Goal: Information Seeking & Learning: Learn about a topic

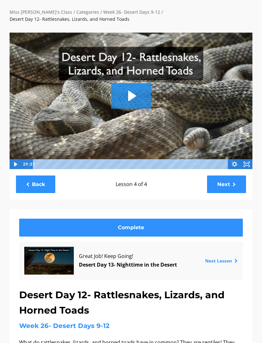
scroll to position [36, 0]
click at [217, 176] on link "Next" at bounding box center [226, 185] width 39 height 18
click at [220, 179] on link "Next" at bounding box center [226, 185] width 39 height 18
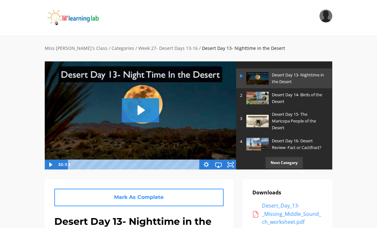
scroll to position [20, 0]
click at [145, 96] on img at bounding box center [140, 115] width 192 height 108
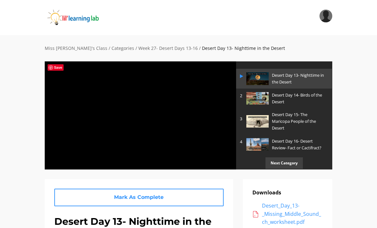
click at [142, 108] on div at bounding box center [140, 115] width 192 height 108
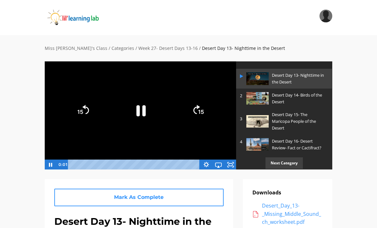
click at [137, 106] on icon "Pause" at bounding box center [141, 110] width 9 height 11
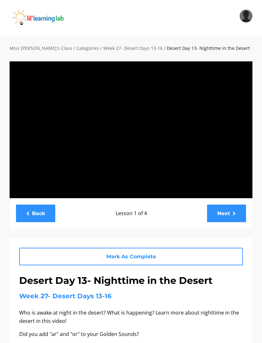
click at [106, 162] on div at bounding box center [131, 129] width 244 height 137
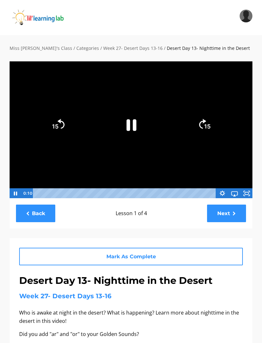
click at [131, 119] on icon "Pause" at bounding box center [131, 125] width 36 height 36
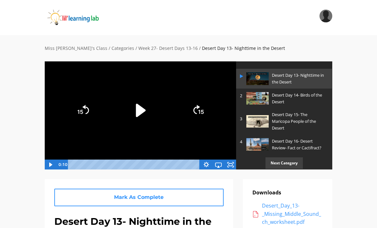
click at [138, 111] on icon "Play Video" at bounding box center [141, 110] width 10 height 13
click at [234, 164] on icon "Fullscreen" at bounding box center [230, 165] width 12 height 10
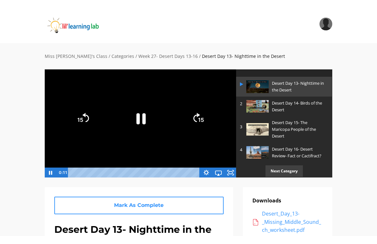
scroll to position [8, 0]
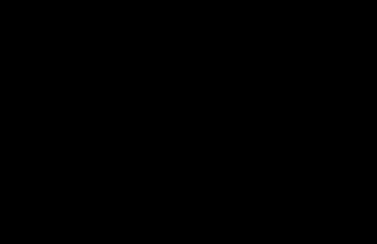
click at [137, 222] on div at bounding box center [188, 122] width 377 height 244
click at [142, 96] on div at bounding box center [188, 122] width 377 height 244
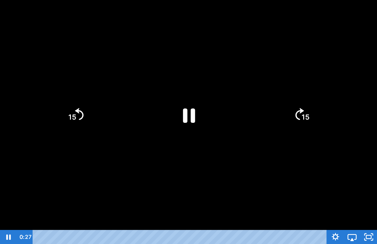
click at [185, 107] on icon "Pause" at bounding box center [189, 115] width 44 height 44
click at [182, 124] on icon "Play Video" at bounding box center [189, 115] width 44 height 44
click at [76, 177] on div at bounding box center [188, 122] width 377 height 244
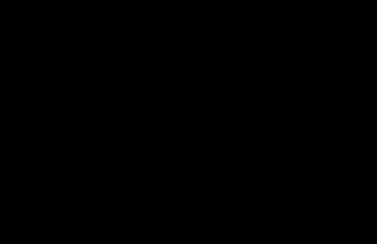
click at [5, 210] on div at bounding box center [188, 122] width 377 height 244
click at [118, 222] on div at bounding box center [188, 122] width 377 height 244
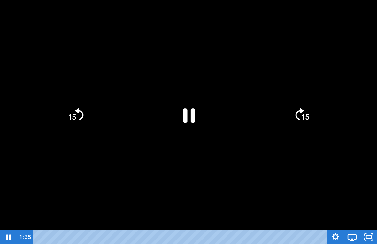
click at [2, 221] on div at bounding box center [188, 122] width 377 height 244
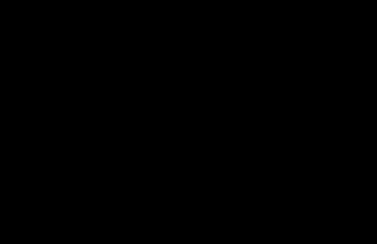
click at [55, 236] on html "Search My Library Settings Logout Miss Anna's Class / Categories / Week 27- Des…" at bounding box center [188, 114] width 377 height 244
click at [19, 236] on html "Search My Library Settings Logout Miss Anna's Class / Categories / Week 27- Des…" at bounding box center [188, 114] width 377 height 244
click at [20, 236] on html "Search My Library Settings Logout Miss Anna's Class / Categories / Week 27- Des…" at bounding box center [188, 114] width 377 height 244
click at [35, 236] on html "Search My Library Settings Logout Miss Anna's Class / Categories / Week 27- Des…" at bounding box center [188, 114] width 377 height 244
click at [55, 111] on div at bounding box center [188, 122] width 377 height 244
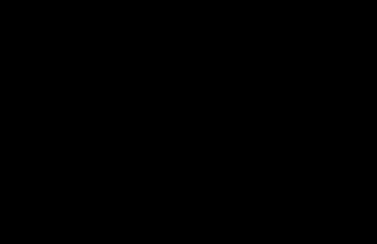
click at [94, 121] on div at bounding box center [188, 122] width 377 height 244
click at [87, 184] on div at bounding box center [188, 122] width 377 height 244
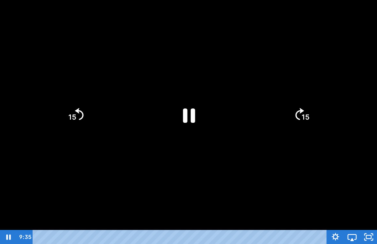
click at [16, 181] on div at bounding box center [188, 122] width 377 height 244
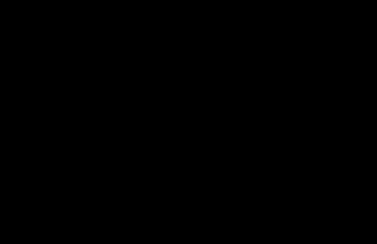
click at [58, 126] on div at bounding box center [188, 122] width 377 height 244
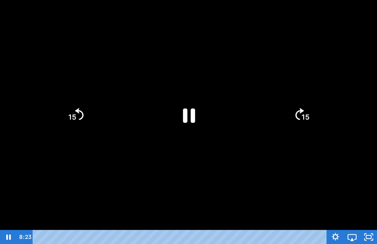
click at [262, 112] on icon "Skip ahead 15 seconds" at bounding box center [300, 114] width 9 height 12
click at [262, 107] on div at bounding box center [188, 122] width 377 height 244
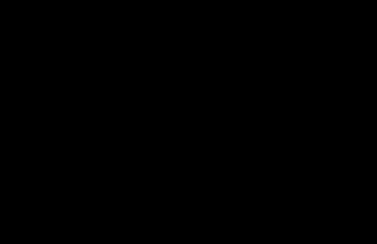
click at [261, 140] on div at bounding box center [188, 122] width 377 height 244
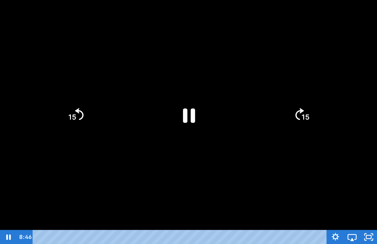
click at [260, 139] on div at bounding box center [188, 122] width 377 height 244
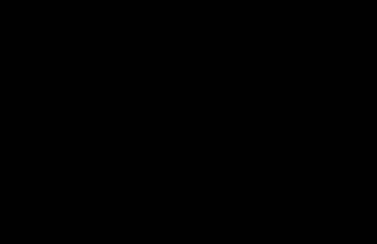
click at [262, 130] on div at bounding box center [188, 122] width 377 height 244
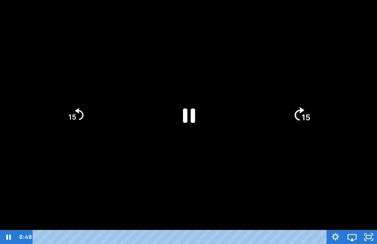
click at [262, 121] on icon "15" at bounding box center [302, 115] width 35 height 35
click at [262, 116] on icon "15" at bounding box center [301, 114] width 31 height 31
click at [262, 114] on icon "15" at bounding box center [301, 114] width 31 height 31
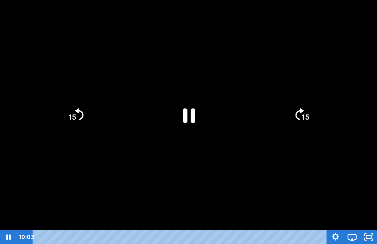
click at [262, 114] on icon "15" at bounding box center [301, 114] width 31 height 31
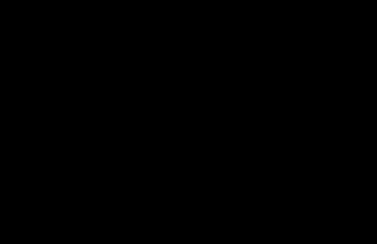
click at [234, 122] on div at bounding box center [188, 122] width 377 height 244
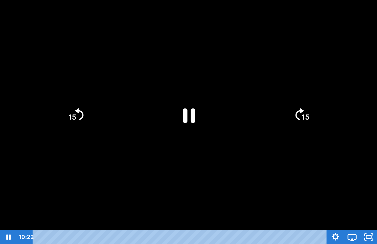
click at [262, 119] on icon "15" at bounding box center [301, 114] width 31 height 31
click at [262, 114] on icon "15" at bounding box center [301, 114] width 31 height 31
click at [262, 113] on icon "15" at bounding box center [301, 114] width 31 height 31
click at [262, 107] on icon "15" at bounding box center [302, 88] width 38 height 38
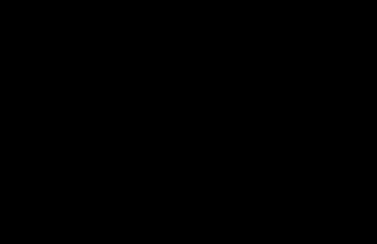
click at [166, 210] on div at bounding box center [188, 122] width 377 height 244
click at [166, 107] on div at bounding box center [188, 122] width 377 height 244
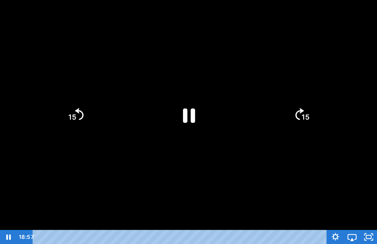
click at [180, 106] on icon "Pause" at bounding box center [189, 115] width 44 height 44
click at [197, 116] on icon "Play Video" at bounding box center [189, 115] width 50 height 50
click at [137, 192] on div at bounding box center [188, 122] width 377 height 244
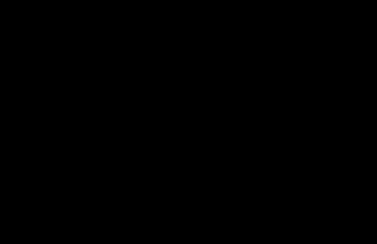
click at [76, 180] on div at bounding box center [188, 122] width 377 height 244
click at [125, 139] on div at bounding box center [188, 122] width 377 height 244
click at [115, 175] on div at bounding box center [188, 122] width 377 height 244
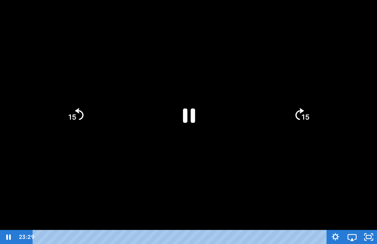
click at [127, 185] on div at bounding box center [188, 122] width 377 height 244
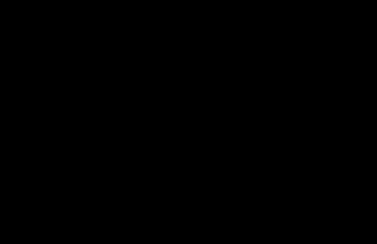
click at [132, 200] on div at bounding box center [188, 122] width 377 height 244
click at [1, 168] on div at bounding box center [188, 122] width 377 height 244
click at [103, 222] on div at bounding box center [188, 122] width 377 height 244
click at [173, 204] on div at bounding box center [188, 122] width 377 height 244
click at [262, 201] on div at bounding box center [188, 122] width 377 height 244
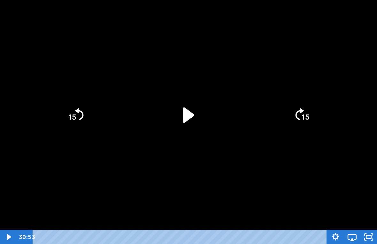
click at [262, 228] on div at bounding box center [188, 122] width 377 height 244
click at [262, 232] on icon "Unfullscreen" at bounding box center [369, 237] width 20 height 17
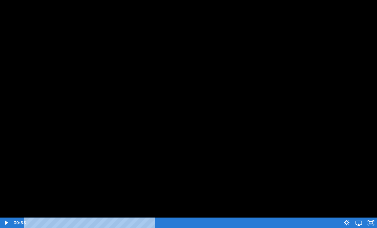
scroll to position [11, 0]
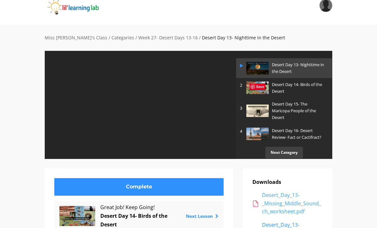
click at [262, 206] on div "Desert_Day_13-_Missing_Middle_Sound_ch_worksheet.pdf" at bounding box center [292, 203] width 61 height 25
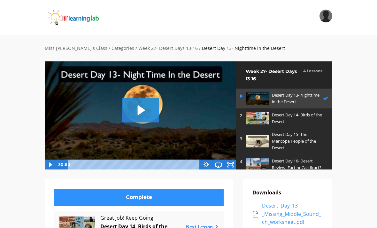
click at [269, 115] on img at bounding box center [258, 118] width 22 height 12
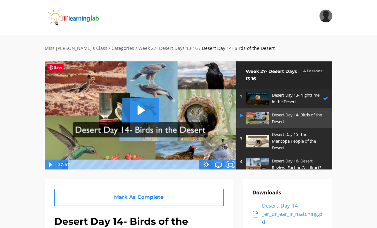
click at [233, 165] on icon "Fullscreen" at bounding box center [230, 164] width 15 height 12
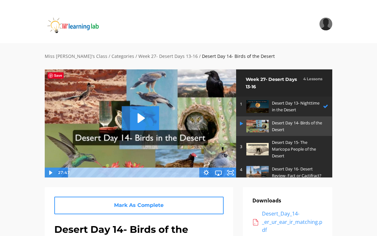
scroll to position [8, 0]
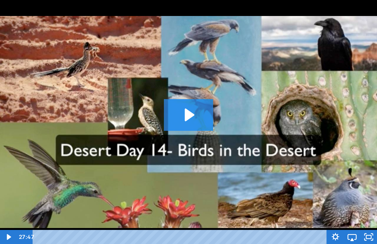
click at [207, 102] on icon "Play Video: sites/2147505858/video/sRuL80X1QGavtp9lfGEI_Desert_Day_14-_Birds_in…" at bounding box center [188, 114] width 49 height 31
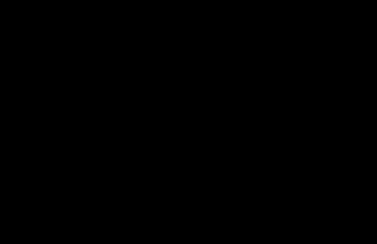
click at [184, 119] on div at bounding box center [188, 122] width 377 height 244
click at [215, 111] on div at bounding box center [188, 122] width 377 height 244
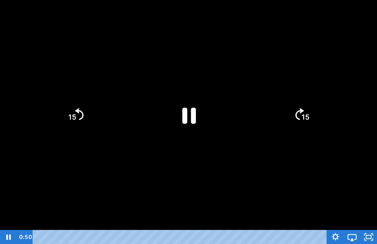
click at [202, 110] on icon "Pause" at bounding box center [189, 115] width 50 height 50
click at [183, 120] on icon "Play Video" at bounding box center [189, 114] width 13 height 17
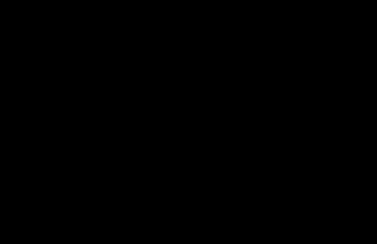
click at [321, 122] on div at bounding box center [188, 122] width 377 height 244
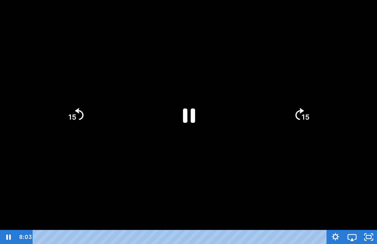
click at [345, 186] on div at bounding box center [188, 122] width 377 height 244
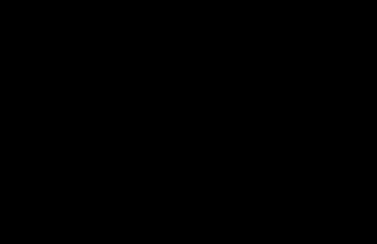
click at [79, 0] on html "Search My Library Settings Logout Miss Anna's Class / Categories / Week 27- Des…" at bounding box center [188, 114] width 377 height 244
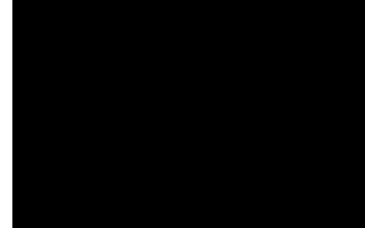
scroll to position [0, 0]
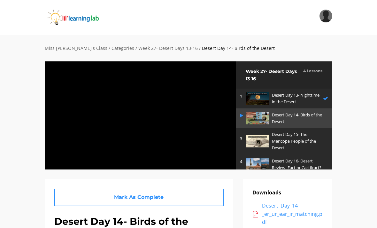
click at [195, 152] on div at bounding box center [140, 115] width 192 height 108
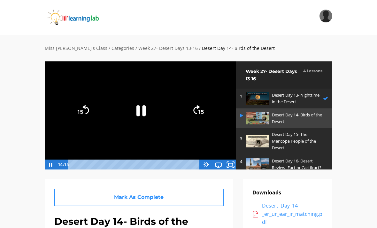
click at [230, 160] on icon "Fullscreen" at bounding box center [230, 164] width 15 height 12
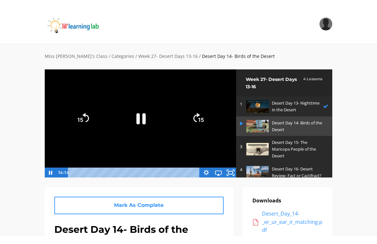
scroll to position [8, 0]
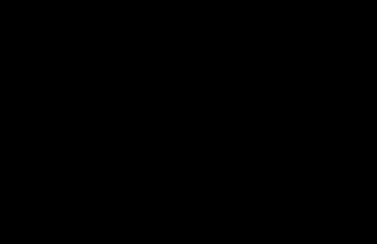
click at [292, 198] on div at bounding box center [188, 122] width 377 height 244
click at [39, 0] on div at bounding box center [188, 122] width 377 height 244
click at [301, 210] on div at bounding box center [188, 122] width 377 height 244
click at [207, 147] on div at bounding box center [188, 122] width 377 height 244
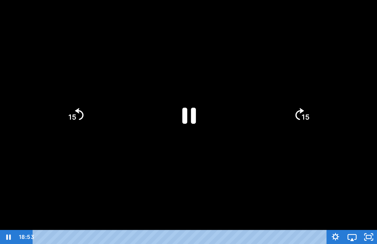
click at [194, 106] on icon "Pause" at bounding box center [189, 115] width 50 height 50
click at [183, 111] on icon "Play Video" at bounding box center [189, 114] width 13 height 17
click at [242, 142] on div at bounding box center [188, 122] width 377 height 244
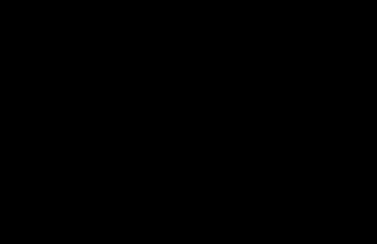
click at [193, 202] on div at bounding box center [188, 122] width 377 height 244
click at [196, 135] on div at bounding box center [188, 122] width 377 height 244
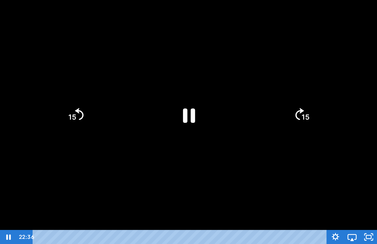
click at [162, 127] on div at bounding box center [188, 122] width 377 height 244
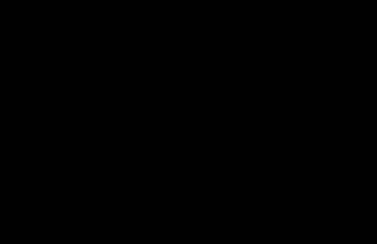
click at [186, 119] on div at bounding box center [188, 122] width 377 height 244
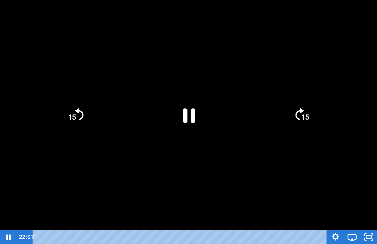
click at [184, 106] on icon "Pause" at bounding box center [189, 115] width 44 height 44
click at [227, 169] on div at bounding box center [188, 122] width 377 height 244
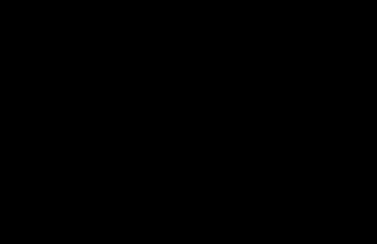
click at [230, 111] on div at bounding box center [188, 122] width 377 height 244
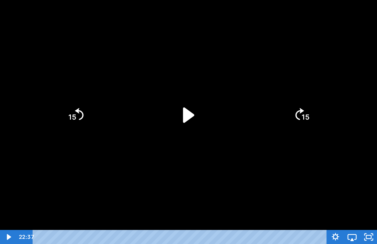
click at [178, 123] on icon "Play Video" at bounding box center [189, 115] width 44 height 44
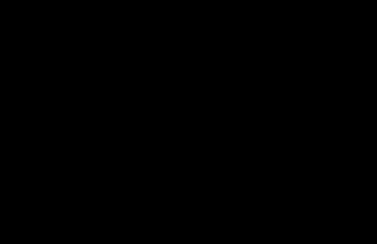
click at [107, 214] on div at bounding box center [188, 122] width 377 height 244
click at [118, 195] on div at bounding box center [188, 122] width 377 height 244
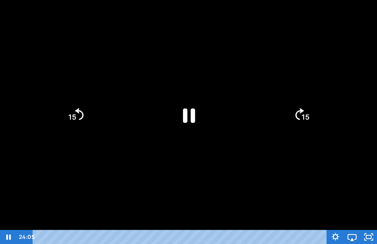
click at [128, 200] on div at bounding box center [188, 122] width 377 height 244
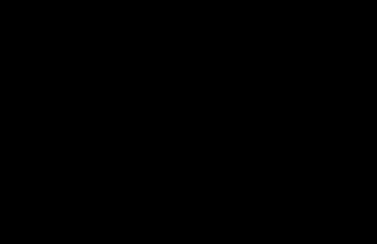
click at [298, 113] on div at bounding box center [188, 122] width 377 height 244
click at [355, 228] on icon "Airplay" at bounding box center [352, 237] width 20 height 17
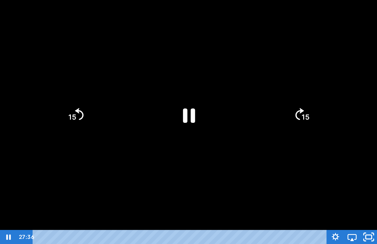
click at [370, 228] on icon "Unfullscreen" at bounding box center [369, 237] width 20 height 17
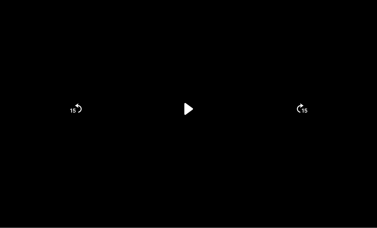
scroll to position [67, 0]
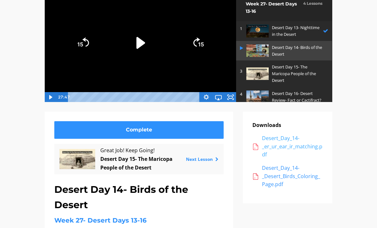
click at [285, 148] on div "Desert_Day_14-_er_ur_ear_ir_matching.pdf" at bounding box center [292, 146] width 61 height 25
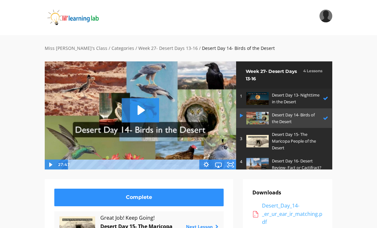
click at [290, 205] on div "Desert_Day_14-_er_ur_ear_ir_matching.pdf" at bounding box center [292, 214] width 61 height 25
click at [285, 133] on p "Desert Day 15- The Maricopa People of the Desert" at bounding box center [298, 141] width 53 height 20
click at [280, 139] on p "Desert Day 15- The Maricopa People of the Desert" at bounding box center [298, 141] width 53 height 20
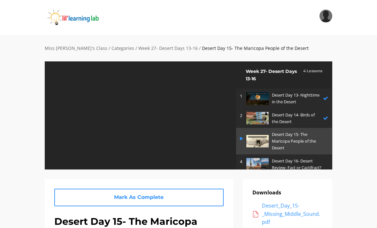
scroll to position [2, 0]
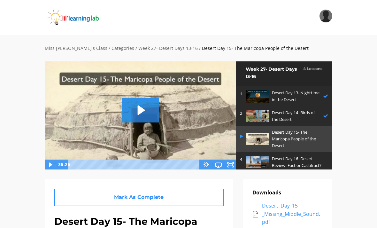
click at [147, 111] on icon "Play Video: sites/2147505858/video/5cYmXqfRFGr1eSuhDLMG_Desert_Day_15-_The_Mari…" at bounding box center [140, 110] width 37 height 24
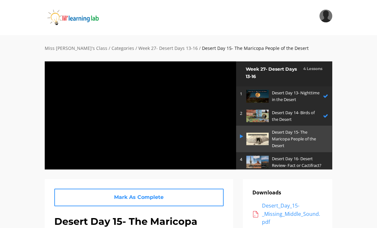
click at [192, 134] on div at bounding box center [140, 115] width 192 height 108
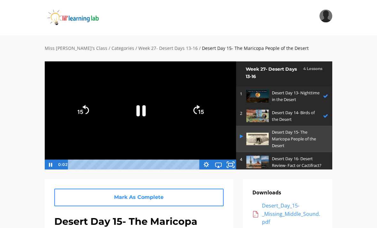
click at [234, 164] on icon "Fullscreen" at bounding box center [230, 164] width 15 height 12
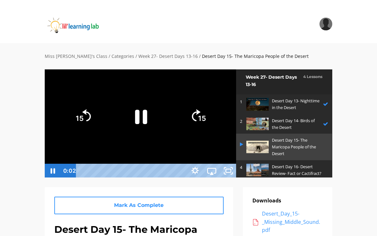
scroll to position [8, 0]
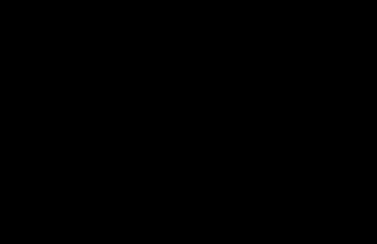
click at [230, 112] on div at bounding box center [188, 122] width 377 height 244
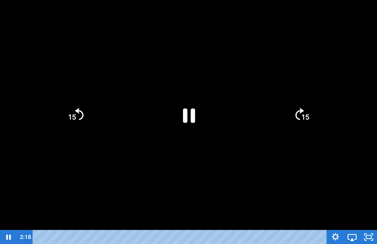
click at [196, 105] on icon "Pause" at bounding box center [189, 115] width 44 height 44
click at [176, 121] on icon "Play Video" at bounding box center [189, 115] width 44 height 44
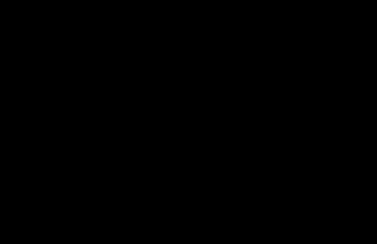
click at [194, 119] on div at bounding box center [188, 122] width 377 height 244
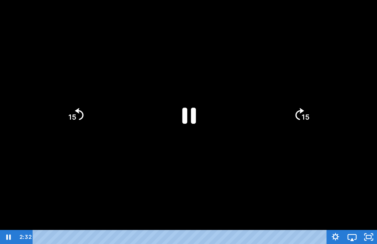
click at [183, 114] on icon "Pause" at bounding box center [190, 115] width 14 height 16
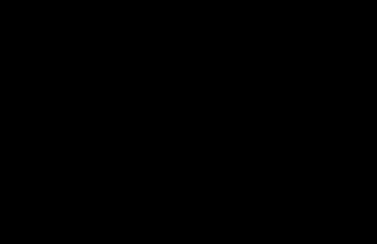
click at [161, 130] on div at bounding box center [188, 122] width 377 height 244
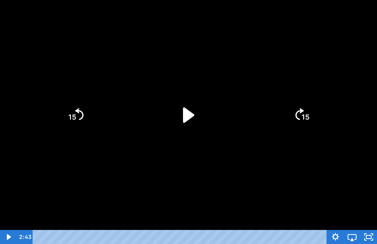
click at [194, 118] on icon "Play Video" at bounding box center [189, 115] width 44 height 44
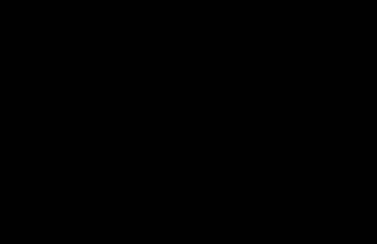
click at [140, 132] on div at bounding box center [188, 122] width 377 height 244
click at [104, 218] on div at bounding box center [188, 122] width 377 height 244
click at [132, 171] on div at bounding box center [188, 122] width 377 height 244
click at [192, 88] on div at bounding box center [188, 122] width 377 height 244
click at [183, 66] on div at bounding box center [188, 122] width 377 height 244
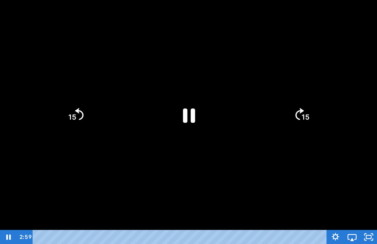
click at [182, 106] on icon "Pause" at bounding box center [189, 115] width 44 height 44
click at [177, 119] on icon "Play Video" at bounding box center [189, 115] width 50 height 50
click at [112, 203] on div at bounding box center [188, 122] width 377 height 244
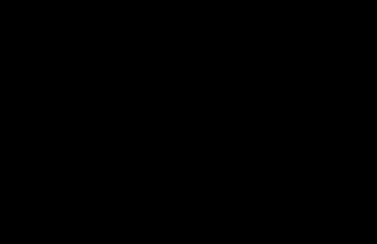
click at [187, 135] on div at bounding box center [188, 122] width 377 height 244
click at [244, 118] on div at bounding box center [188, 122] width 377 height 244
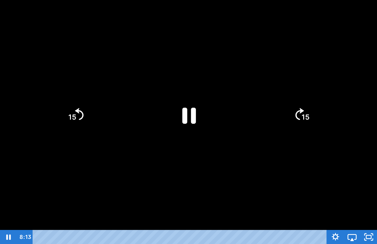
click at [194, 93] on icon "Pause" at bounding box center [189, 115] width 50 height 50
click at [199, 119] on icon "Play Video" at bounding box center [189, 115] width 50 height 50
click at [197, 112] on icon "Pause" at bounding box center [189, 115] width 44 height 44
click at [194, 114] on icon "Play Video" at bounding box center [189, 115] width 44 height 44
click at [226, 189] on div at bounding box center [188, 122] width 377 height 244
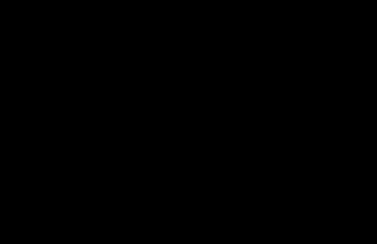
click at [205, 117] on div at bounding box center [188, 122] width 377 height 244
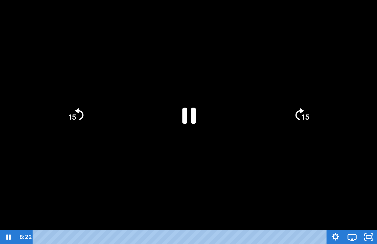
click at [194, 114] on icon "Pause" at bounding box center [190, 115] width 14 height 16
click at [193, 111] on icon "Play Video" at bounding box center [189, 115] width 44 height 44
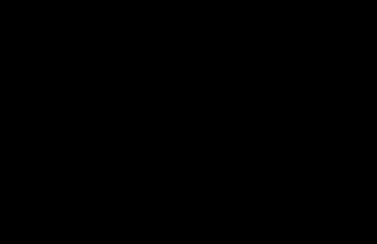
click at [199, 164] on div at bounding box center [188, 122] width 377 height 244
click at [162, 118] on div at bounding box center [188, 122] width 377 height 244
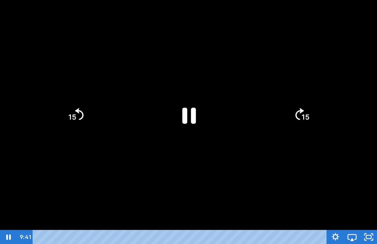
click at [190, 114] on icon "Pause" at bounding box center [189, 115] width 50 height 50
click at [7, 228] on icon "Play Video" at bounding box center [9, 236] width 5 height 7
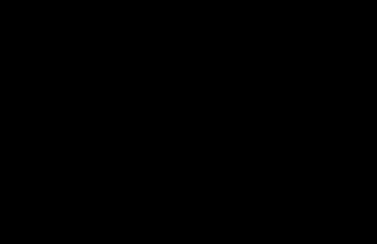
drag, startPoint x: 87, startPoint y: 122, endPoint x: 81, endPoint y: 129, distance: 9.8
click at [87, 122] on div at bounding box center [188, 122] width 377 height 244
click at [0, 0] on html "Search My Library Settings Logout Miss Anna's Class / Categories / Week 27- Des…" at bounding box center [188, 114] width 377 height 244
click at [55, 162] on div at bounding box center [188, 122] width 377 height 244
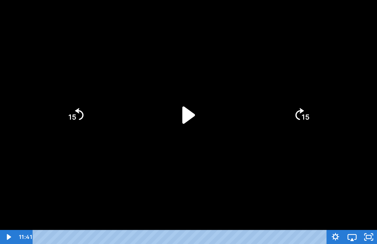
click at [205, 120] on icon "Play Video" at bounding box center [189, 115] width 50 height 50
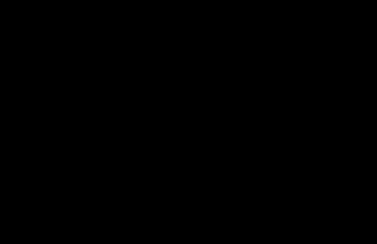
drag, startPoint x: 199, startPoint y: 158, endPoint x: 150, endPoint y: 210, distance: 71.5
click at [199, 158] on div at bounding box center [188, 122] width 377 height 244
click at [199, 112] on div at bounding box center [188, 122] width 377 height 244
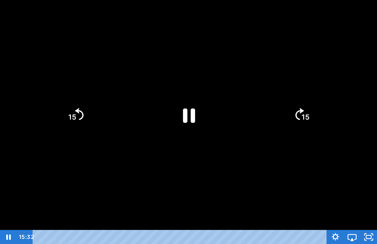
click at [186, 84] on div at bounding box center [188, 122] width 377 height 244
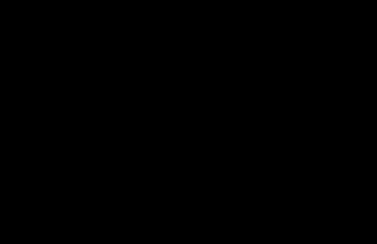
click at [176, 95] on div at bounding box center [188, 122] width 377 height 244
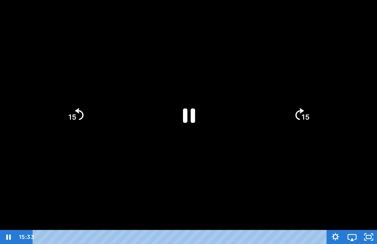
click at [186, 115] on icon "Pause" at bounding box center [189, 115] width 12 height 14
click at [190, 123] on icon "Play Video" at bounding box center [189, 115] width 50 height 50
click at [152, 164] on div at bounding box center [188, 122] width 377 height 244
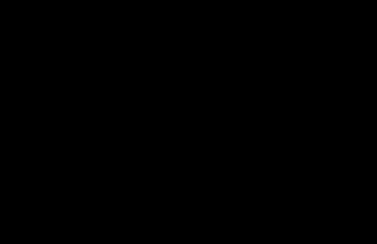
click at [278, 180] on div at bounding box center [188, 122] width 377 height 244
click at [196, 103] on div at bounding box center [188, 122] width 377 height 244
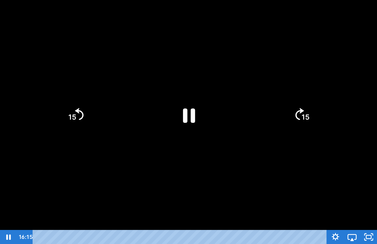
click at [191, 109] on icon "Pause" at bounding box center [189, 115] width 44 height 44
click at [273, 159] on div at bounding box center [188, 122] width 377 height 244
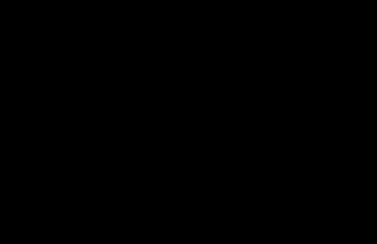
click at [179, 106] on div at bounding box center [188, 122] width 377 height 244
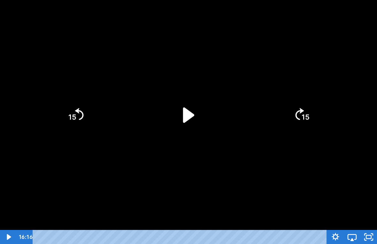
click at [195, 117] on icon "Play Video" at bounding box center [189, 115] width 44 height 44
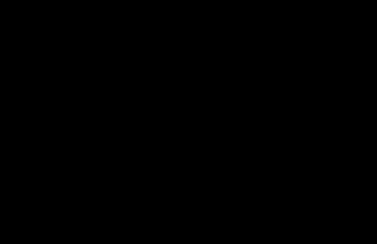
click at [204, 121] on div at bounding box center [188, 122] width 377 height 244
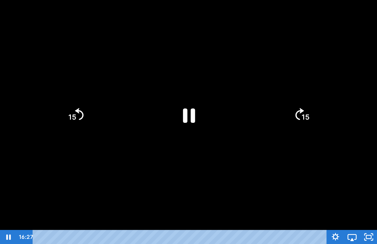
click at [197, 122] on icon "Pause" at bounding box center [189, 115] width 44 height 44
click at [360, 179] on div at bounding box center [188, 122] width 377 height 244
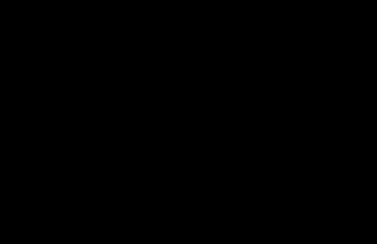
click at [49, 33] on div at bounding box center [188, 122] width 377 height 244
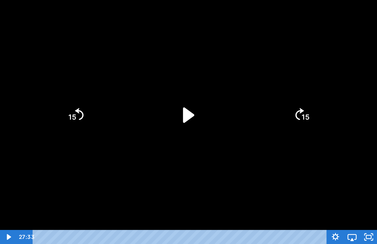
click at [197, 119] on icon "Play Video" at bounding box center [189, 115] width 44 height 44
click at [179, 176] on div at bounding box center [188, 122] width 377 height 244
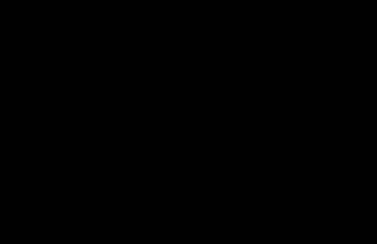
click at [47, 177] on div at bounding box center [188, 122] width 377 height 244
click at [231, 223] on div at bounding box center [188, 122] width 377 height 244
click at [85, 169] on div at bounding box center [188, 122] width 377 height 244
click at [40, 60] on div at bounding box center [188, 122] width 377 height 244
click at [41, 151] on div at bounding box center [188, 122] width 377 height 244
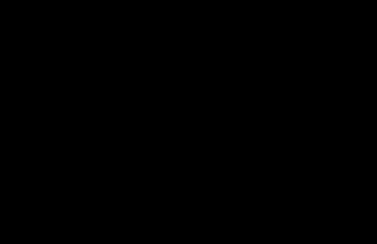
click at [131, 196] on div at bounding box center [188, 122] width 377 height 244
click at [175, 102] on div at bounding box center [188, 122] width 377 height 244
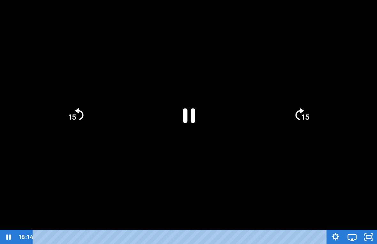
click at [190, 111] on icon "Pause" at bounding box center [189, 115] width 44 height 44
click at [288, 118] on icon "15" at bounding box center [302, 115] width 35 height 35
click at [309, 120] on tspan "15" at bounding box center [306, 117] width 8 height 8
click at [309, 118] on icon "15" at bounding box center [301, 114] width 31 height 31
click at [309, 118] on text "15" at bounding box center [306, 118] width 9 height 10
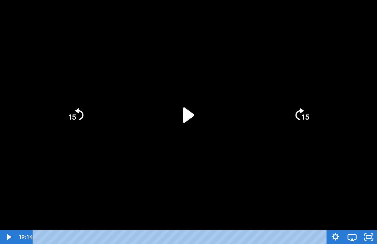
click at [67, 123] on icon "15" at bounding box center [75, 114] width 31 height 31
click at [78, 121] on icon "15" at bounding box center [75, 114] width 31 height 31
click at [184, 121] on icon "Play Video" at bounding box center [188, 114] width 11 height 15
click at [78, 124] on icon "15" at bounding box center [75, 114] width 31 height 31
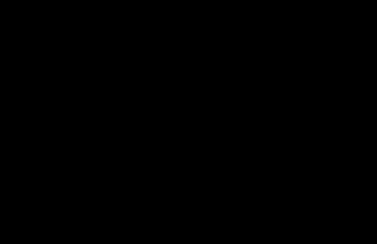
click at [161, 102] on div at bounding box center [188, 122] width 377 height 244
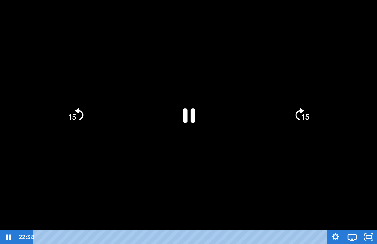
click at [179, 123] on icon "Pause" at bounding box center [189, 115] width 44 height 44
click at [169, 116] on icon "Play Video" at bounding box center [189, 115] width 44 height 44
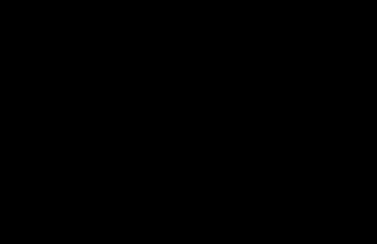
click at [294, 15] on div at bounding box center [188, 122] width 377 height 244
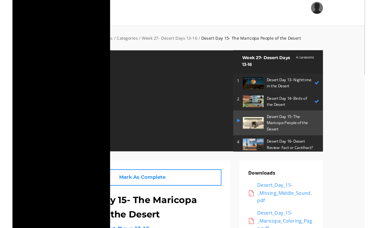
scroll to position [0, 0]
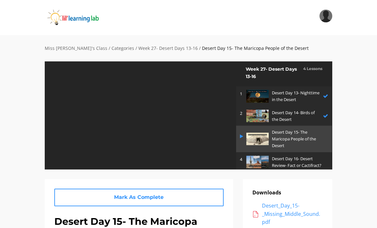
click at [176, 151] on div "Tap for sound @keyframes VOLUME_SMALL_WAVE_FLASH { 0% { opacity: 0; } 33% { opa…" at bounding box center [140, 115] width 192 height 108
click at [259, 138] on img at bounding box center [258, 139] width 22 height 12
click at [252, 116] on img at bounding box center [258, 116] width 22 height 12
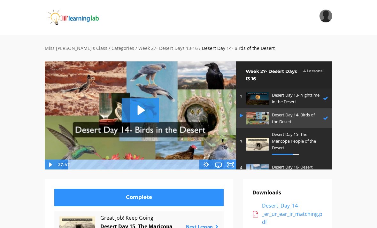
click at [261, 142] on img at bounding box center [258, 144] width 22 height 12
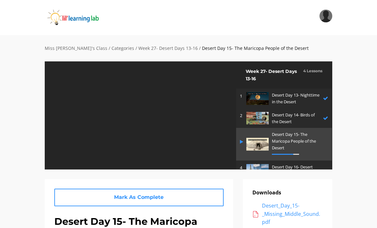
scroll to position [5, 0]
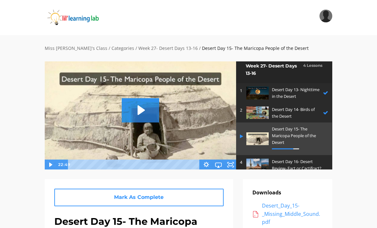
click at [141, 122] on icon "Play Video: sites/2147505858/video/5cYmXqfRFGr1eSuhDLMG_Desert_Day_15-_The_Mari…" at bounding box center [140, 110] width 37 height 24
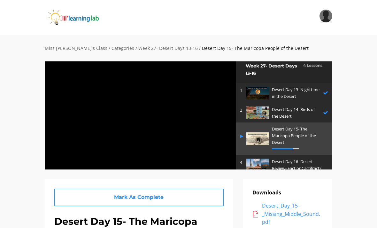
click at [202, 147] on div at bounding box center [140, 115] width 192 height 108
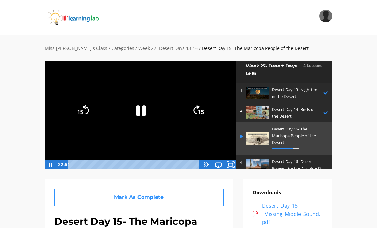
click at [231, 166] on rect "Fullscreen" at bounding box center [231, 164] width 4 height 3
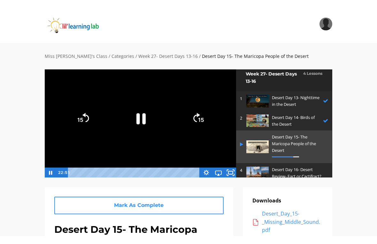
scroll to position [8, 0]
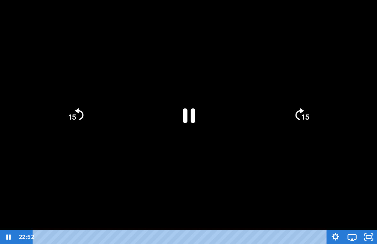
click at [171, 175] on div at bounding box center [188, 122] width 377 height 244
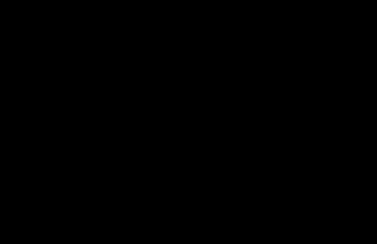
click at [13, 227] on div at bounding box center [188, 122] width 377 height 244
click at [231, 198] on div at bounding box center [188, 122] width 377 height 244
click at [185, 187] on div at bounding box center [188, 122] width 377 height 244
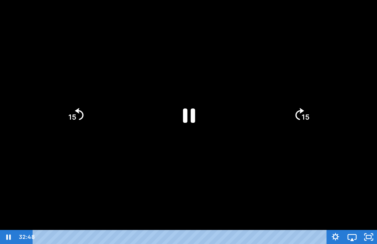
click at [69, 205] on div at bounding box center [188, 122] width 377 height 244
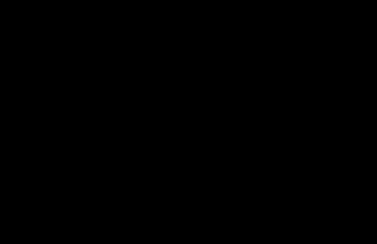
click at [19, 165] on div at bounding box center [188, 122] width 377 height 244
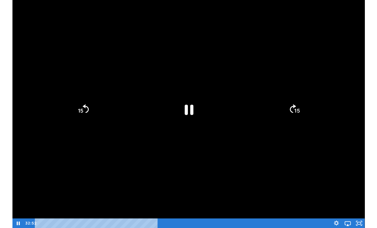
scroll to position [0, 0]
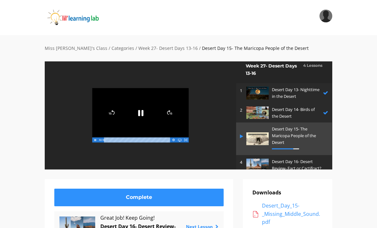
click at [144, 114] on icon "Pause" at bounding box center [140, 112] width 19 height 19
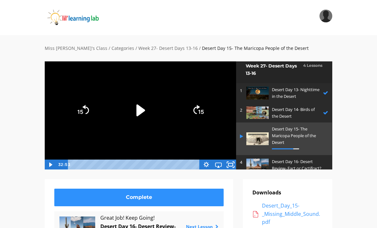
click at [228, 169] on icon "Fullscreen" at bounding box center [230, 164] width 15 height 12
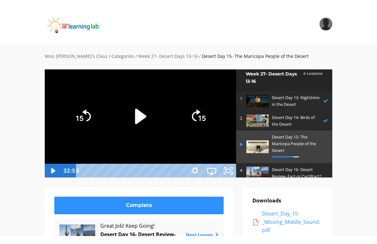
scroll to position [8, 0]
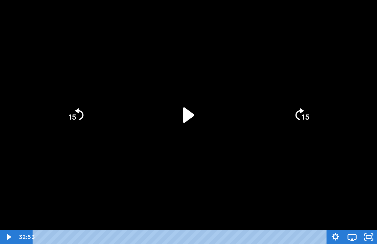
click at [178, 113] on icon "Play Video" at bounding box center [189, 115] width 44 height 44
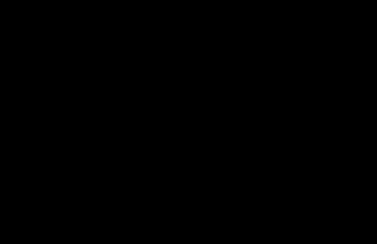
click at [337, 104] on div at bounding box center [188, 122] width 377 height 244
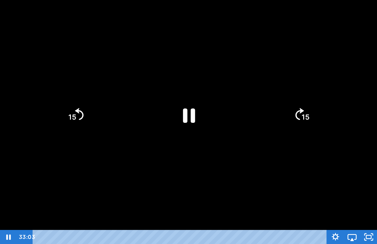
click at [307, 120] on tspan "15" at bounding box center [306, 117] width 8 height 8
click at [314, 99] on icon "15" at bounding box center [301, 114] width 31 height 31
click at [300, 119] on icon "15" at bounding box center [301, 114] width 31 height 31
click at [304, 126] on icon "15" at bounding box center [302, 115] width 35 height 35
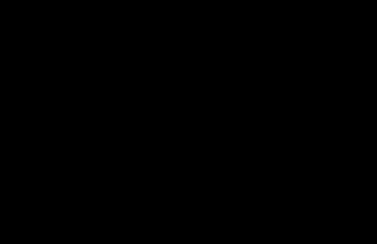
click at [207, 126] on div at bounding box center [188, 122] width 377 height 244
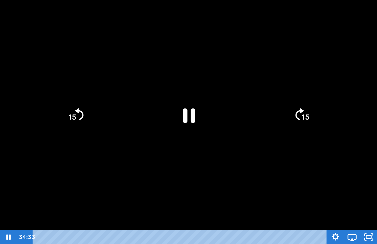
click at [185, 125] on icon "Pause" at bounding box center [189, 115] width 44 height 44
click at [193, 117] on icon "Play Video" at bounding box center [189, 115] width 44 height 44
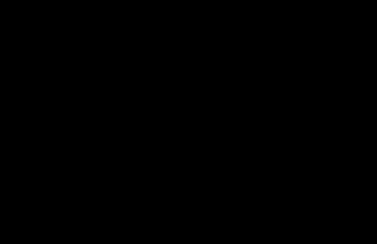
click at [309, 101] on div at bounding box center [188, 122] width 377 height 244
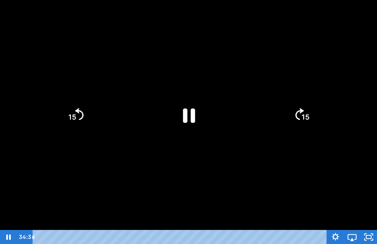
click at [296, 113] on icon "Skip ahead 15 seconds" at bounding box center [300, 114] width 9 height 12
click at [305, 111] on icon "15" at bounding box center [301, 114] width 31 height 31
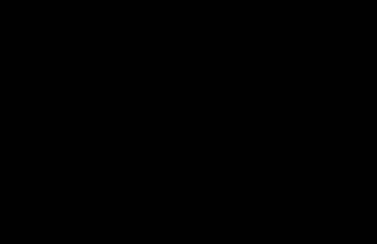
click at [303, 110] on div at bounding box center [188, 122] width 377 height 244
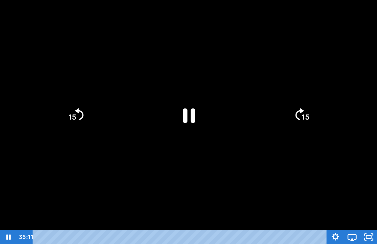
click at [296, 113] on icon "Skip ahead 15 seconds" at bounding box center [300, 114] width 9 height 12
click at [306, 111] on icon "15" at bounding box center [302, 115] width 35 height 35
click at [375, 228] on icon "Unfullscreen" at bounding box center [369, 237] width 20 height 17
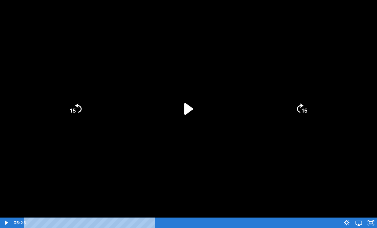
scroll to position [2, 0]
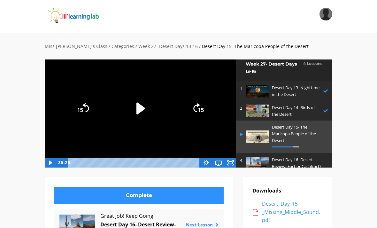
click at [300, 142] on div "Desert Day 15- The Maricopa People of the Desert" at bounding box center [298, 137] width 53 height 26
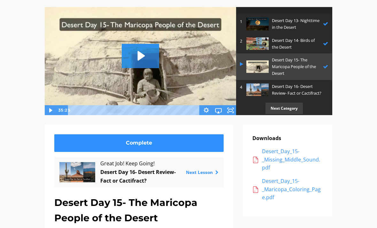
scroll to position [20, 0]
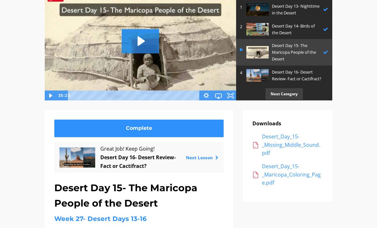
click at [285, 148] on div "Desert_Day_15-_Missing_Middle_Sound.pdf" at bounding box center [292, 145] width 61 height 25
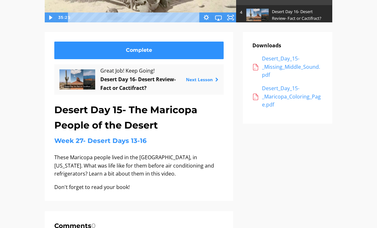
scroll to position [158, 0]
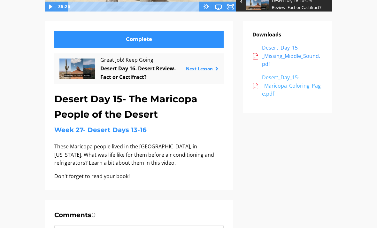
click at [294, 81] on div "Desert_Day_15-_Maricopa_Coloring_Page.pdf" at bounding box center [292, 86] width 61 height 25
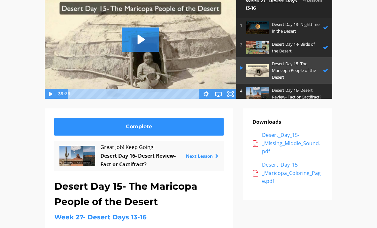
scroll to position [72, 0]
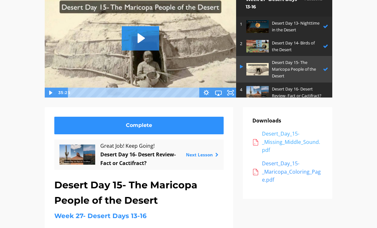
click at [298, 132] on div "Desert_Day_15-_Missing_Middle_Sound.pdf" at bounding box center [292, 142] width 61 height 25
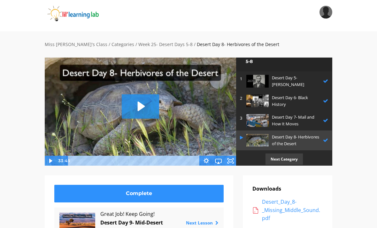
scroll to position [4, 0]
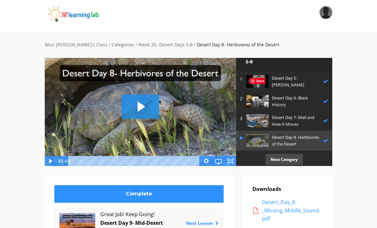
click at [294, 158] on p "Next Category" at bounding box center [284, 159] width 37 height 11
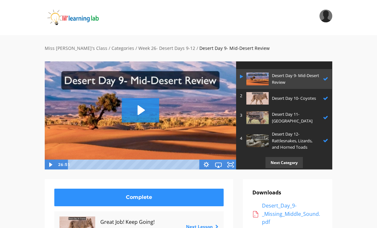
scroll to position [20, 0]
click at [291, 158] on p "Next Category" at bounding box center [284, 162] width 37 height 11
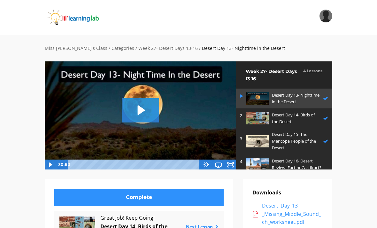
click at [307, 159] on p "Desert Day 16- Desert Review- Fact or Cactifract?" at bounding box center [298, 164] width 53 height 13
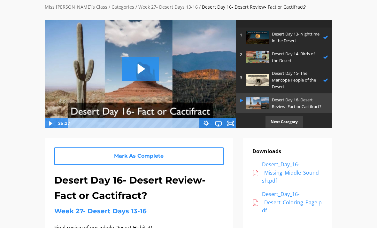
scroll to position [42, 0]
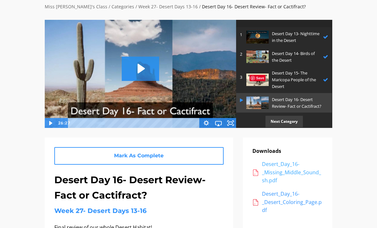
click at [299, 169] on div "Desert_Day_16-_Missing_Middle_Sound_sh.pdf" at bounding box center [292, 172] width 61 height 25
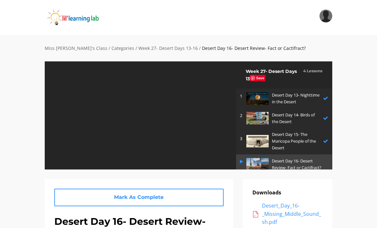
scroll to position [20, 0]
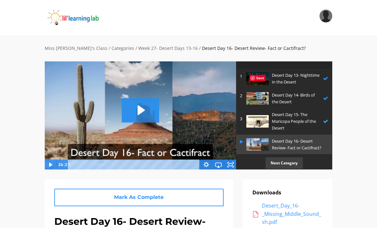
click at [313, 116] on p "Desert Day 15- The Maricopa People of the Desert" at bounding box center [296, 121] width 48 height 20
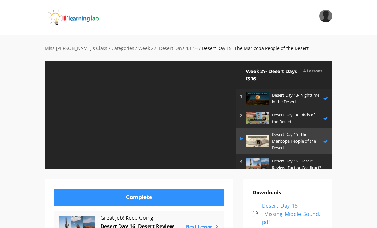
scroll to position [2, 0]
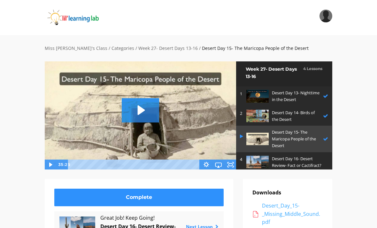
click at [296, 209] on div "Desert_Day_15-_Missing_Middle_Sound.pdf" at bounding box center [292, 214] width 61 height 25
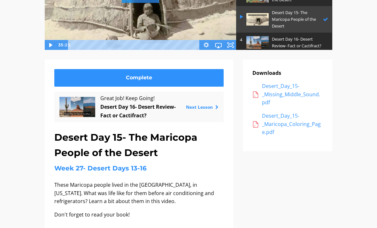
scroll to position [120, 0]
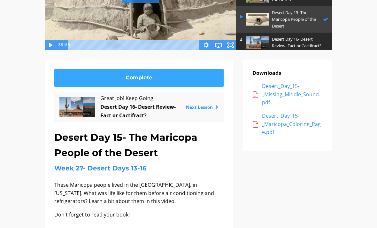
click at [162, 72] on link "Complete" at bounding box center [138, 78] width 169 height 18
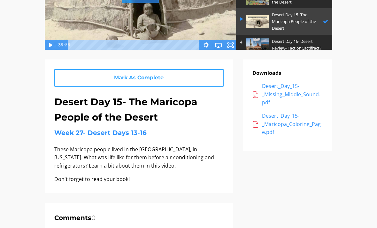
scroll to position [0, 0]
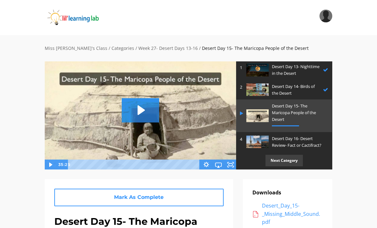
scroll to position [26, 0]
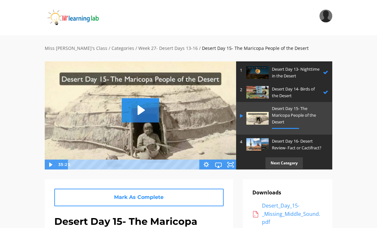
click at [274, 141] on p "Desert Day 16- Desert Review- Fact or Cactifract?" at bounding box center [298, 144] width 53 height 13
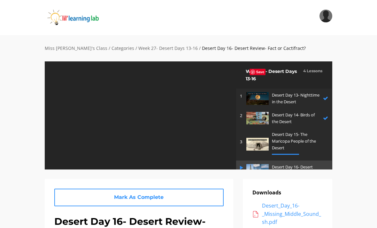
scroll to position [26, 0]
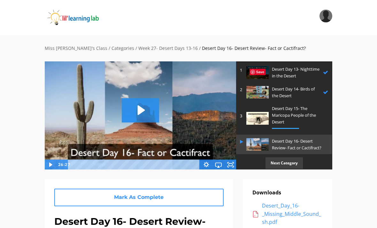
click at [307, 118] on p "Desert Day 15- The Maricopa People of the Desert" at bounding box center [298, 115] width 53 height 20
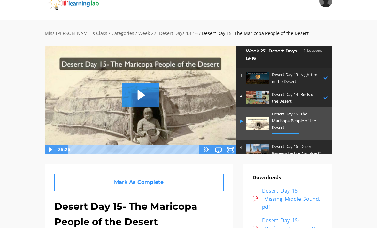
scroll to position [15, 0]
click at [285, 122] on p "Desert Day 15- The Maricopa People of the Desert" at bounding box center [298, 121] width 53 height 20
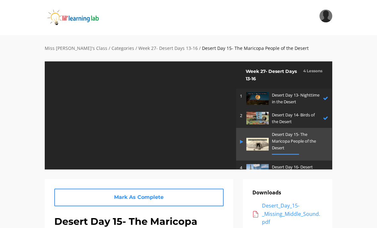
scroll to position [5, 0]
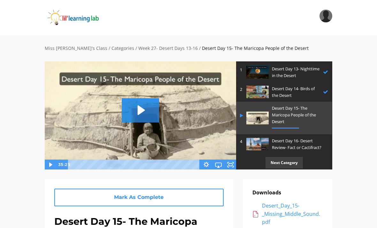
scroll to position [26, 0]
